Goal: Check status

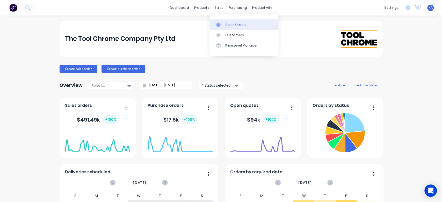
click at [230, 24] on div "Sales Orders" at bounding box center [235, 25] width 21 height 5
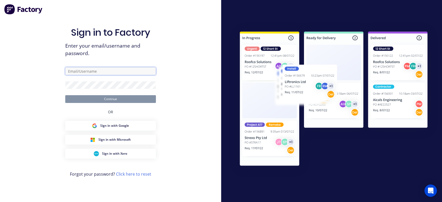
type input "[PERSON_NAME][EMAIL_ADDRESS][DOMAIN_NAME]"
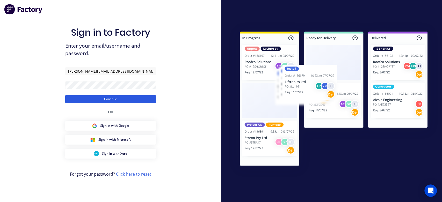
click at [114, 100] on button "Continue" at bounding box center [110, 99] width 91 height 8
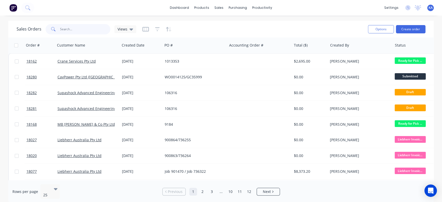
click at [61, 26] on input "text" at bounding box center [85, 29] width 51 height 10
type input "18219"
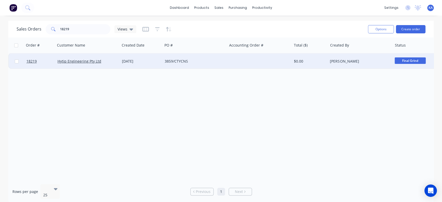
click at [404, 60] on span "Final Grind" at bounding box center [410, 61] width 31 height 6
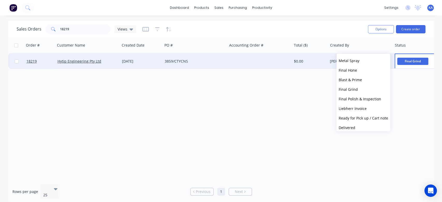
scroll to position [115, 0]
click at [352, 97] on span "Final Polish & Inspection" at bounding box center [360, 98] width 43 height 5
